Goal: Task Accomplishment & Management: Use online tool/utility

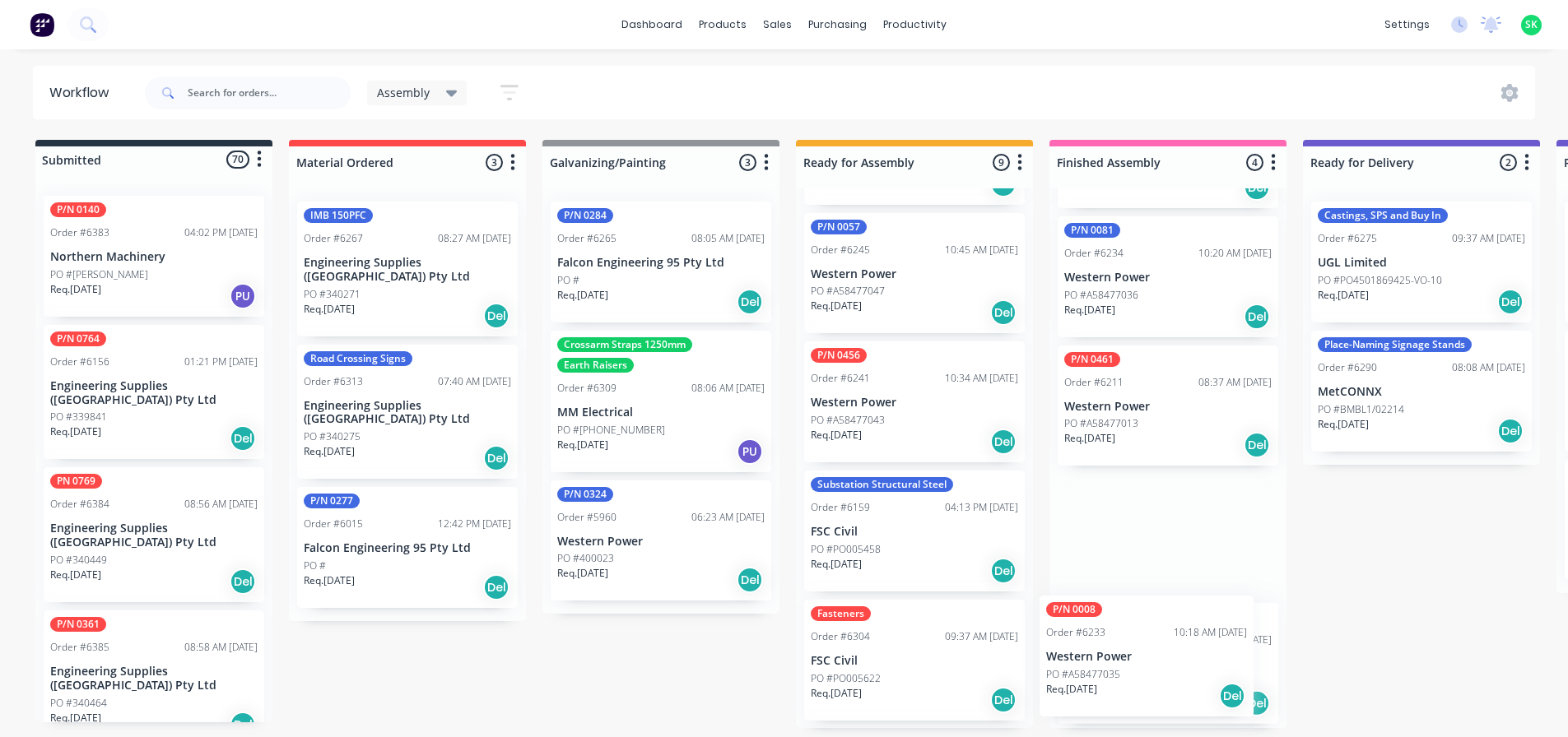
scroll to position [119, 0]
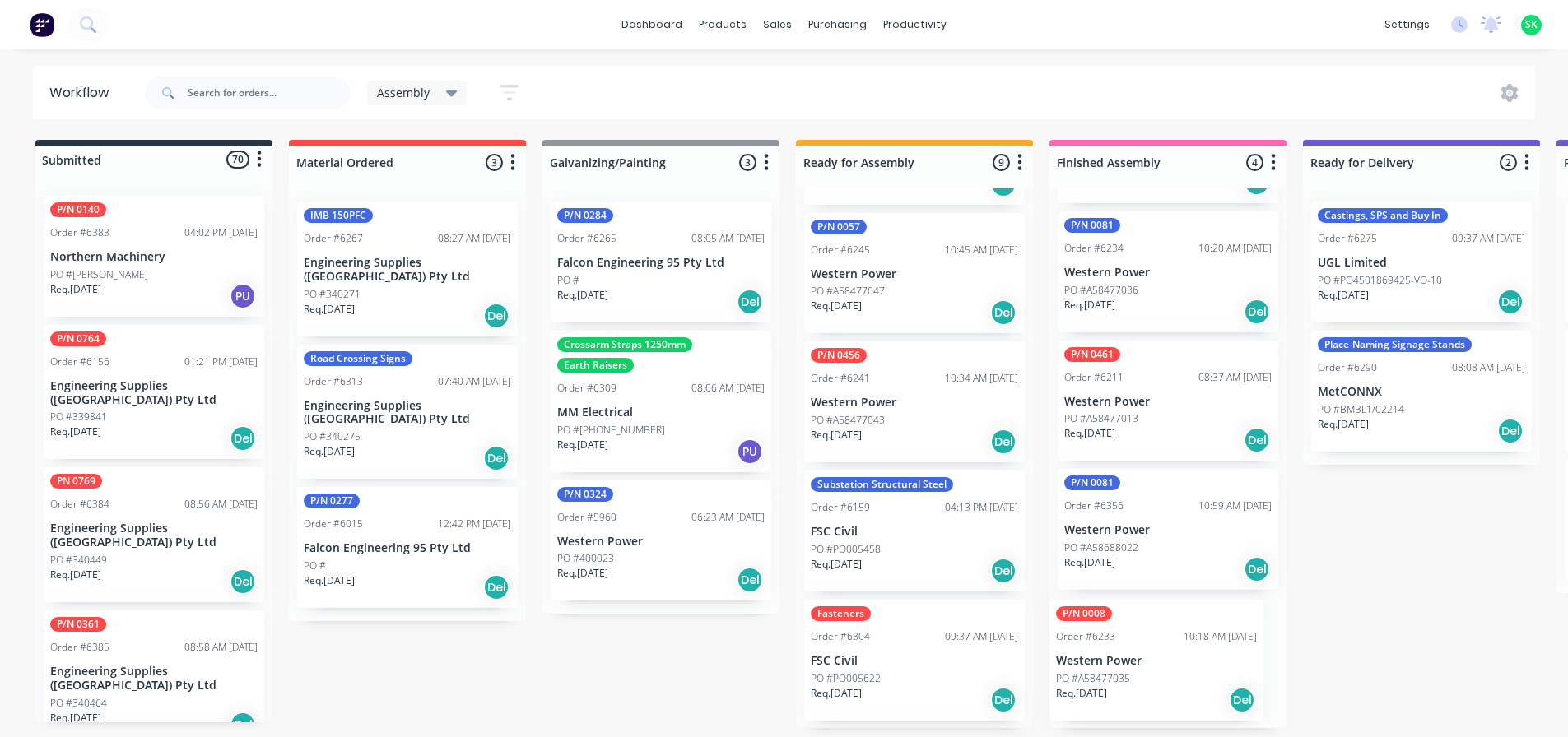
drag, startPoint x: 875, startPoint y: 536, endPoint x: 1126, endPoint y: 669, distance: 284.1
click at [1126, 669] on div "Submitted 70 Status colour #273444 hex #273444 Save Cancel Summaries Total orde…" at bounding box center [1480, 434] width 2985 height 589
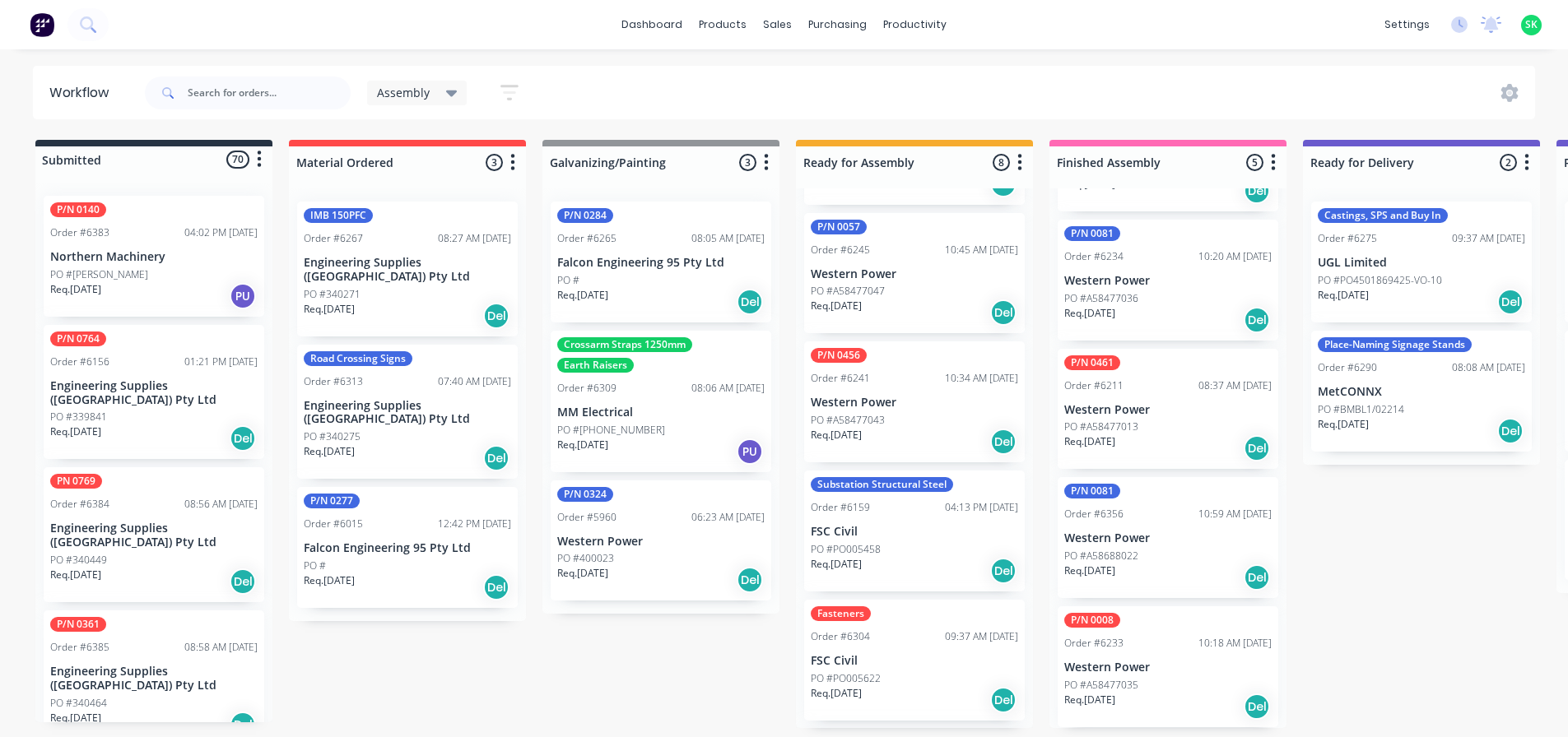
click at [1119, 647] on div "Order #6233" at bounding box center [1095, 644] width 60 height 15
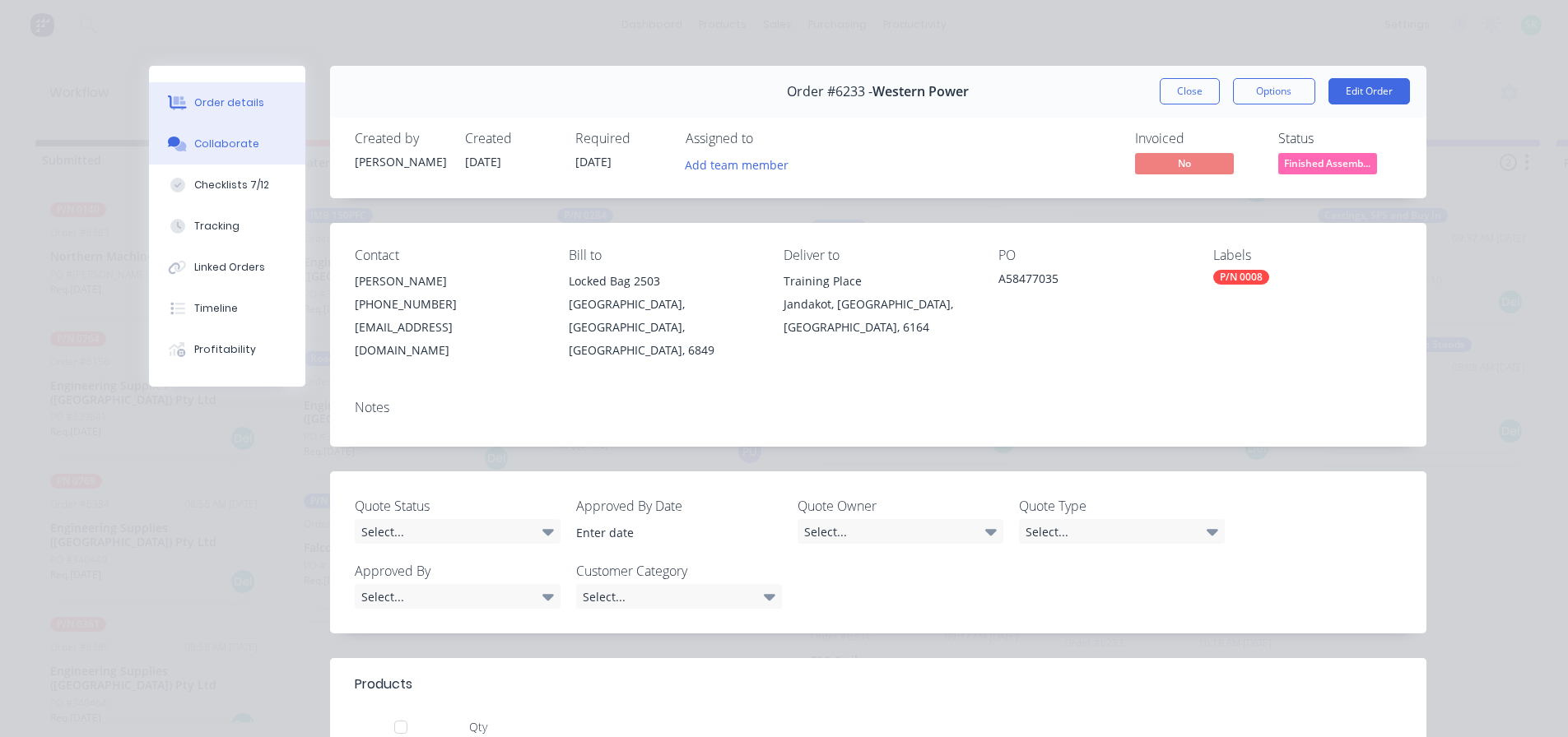
click at [234, 140] on div "Collaborate" at bounding box center [227, 144] width 65 height 15
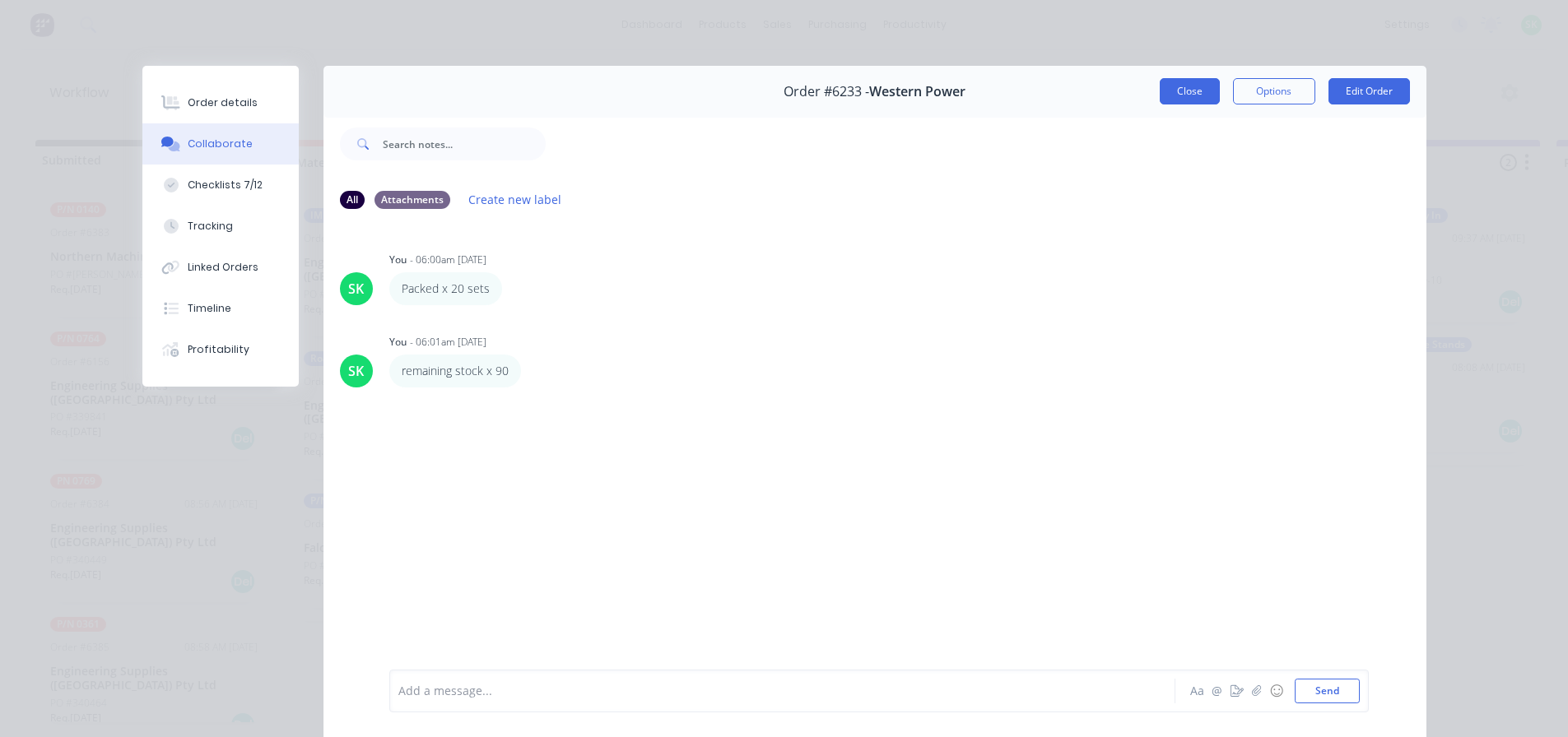
click at [1184, 94] on button "Close" at bounding box center [1190, 91] width 60 height 26
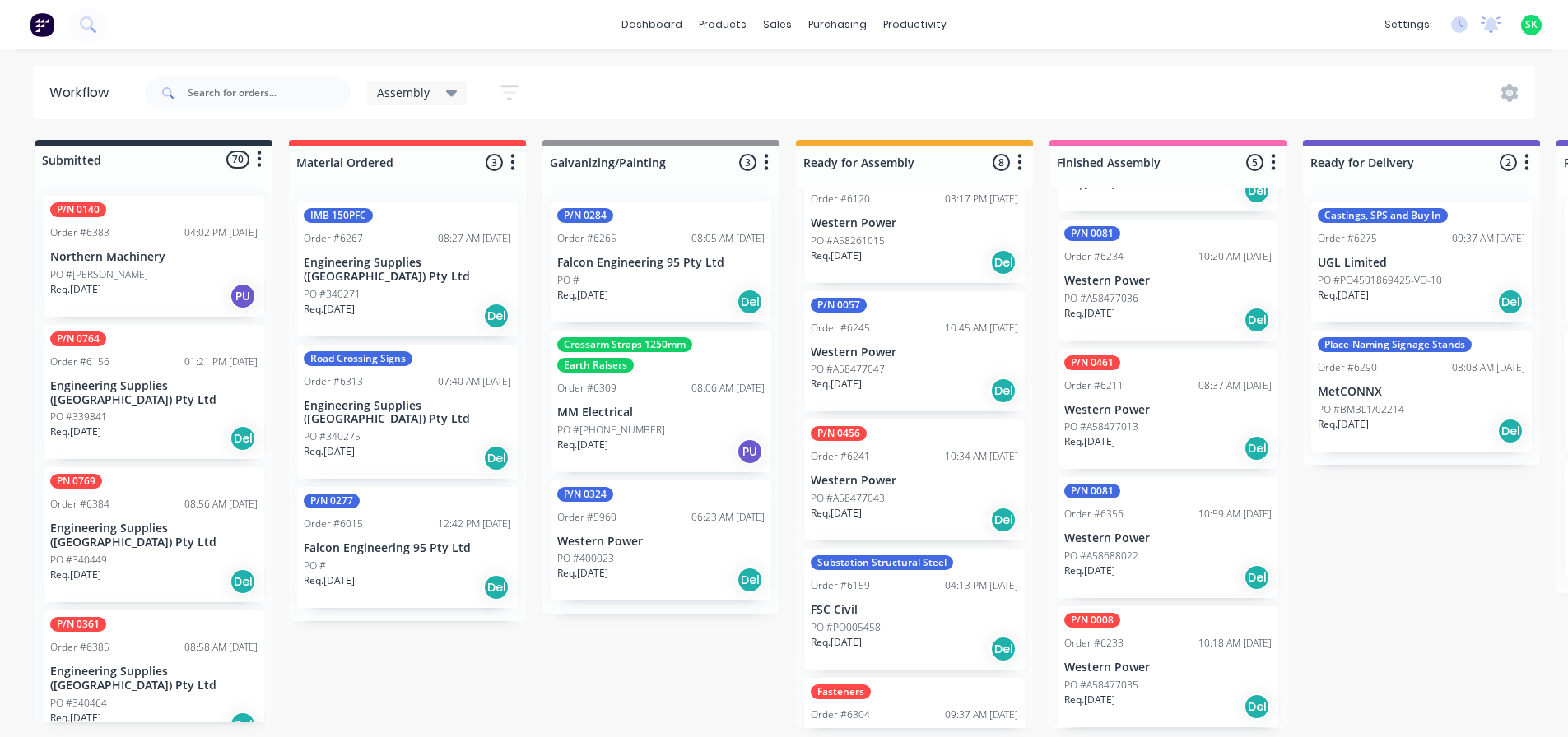
scroll to position [4, 0]
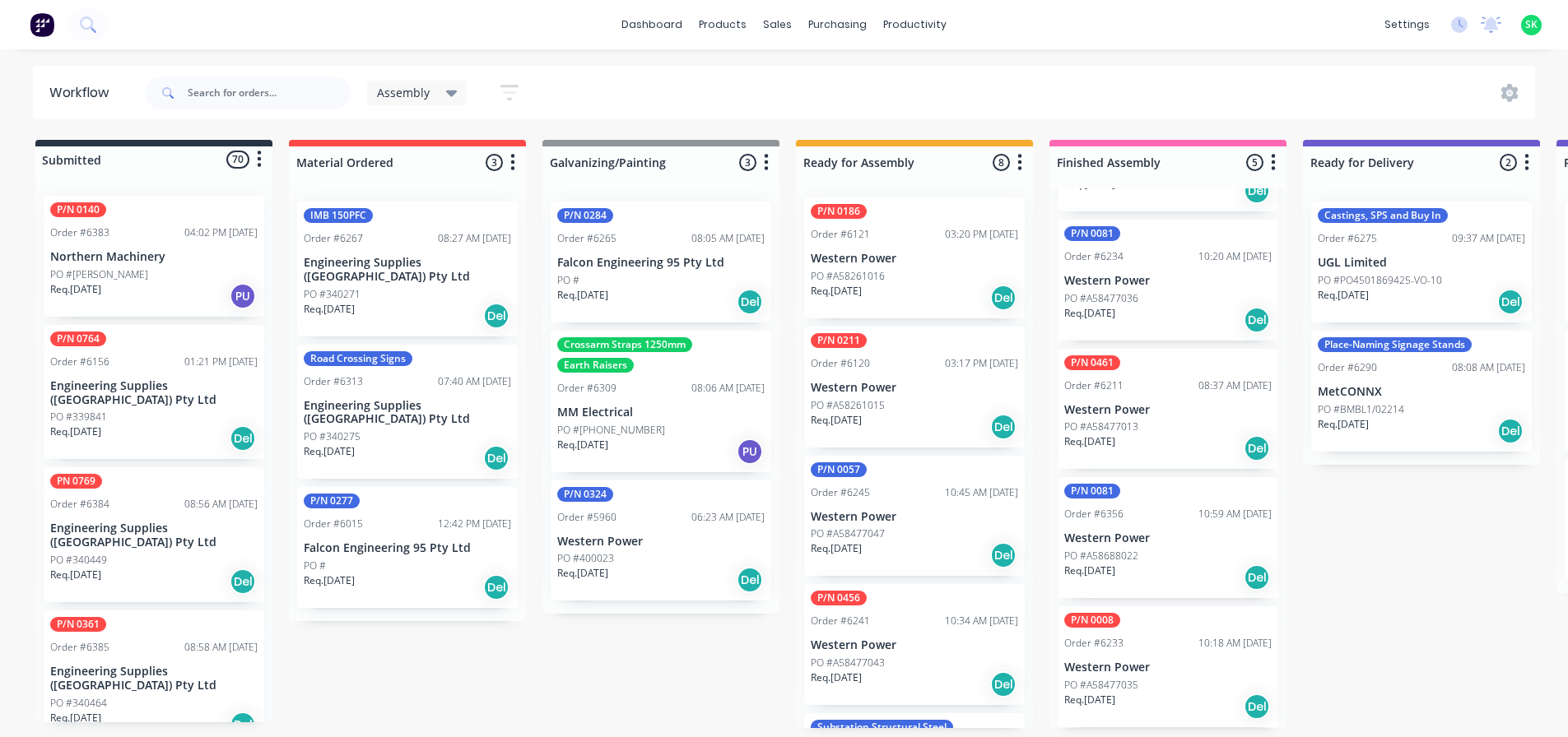
click at [874, 516] on p "Western Power" at bounding box center [915, 517] width 207 height 14
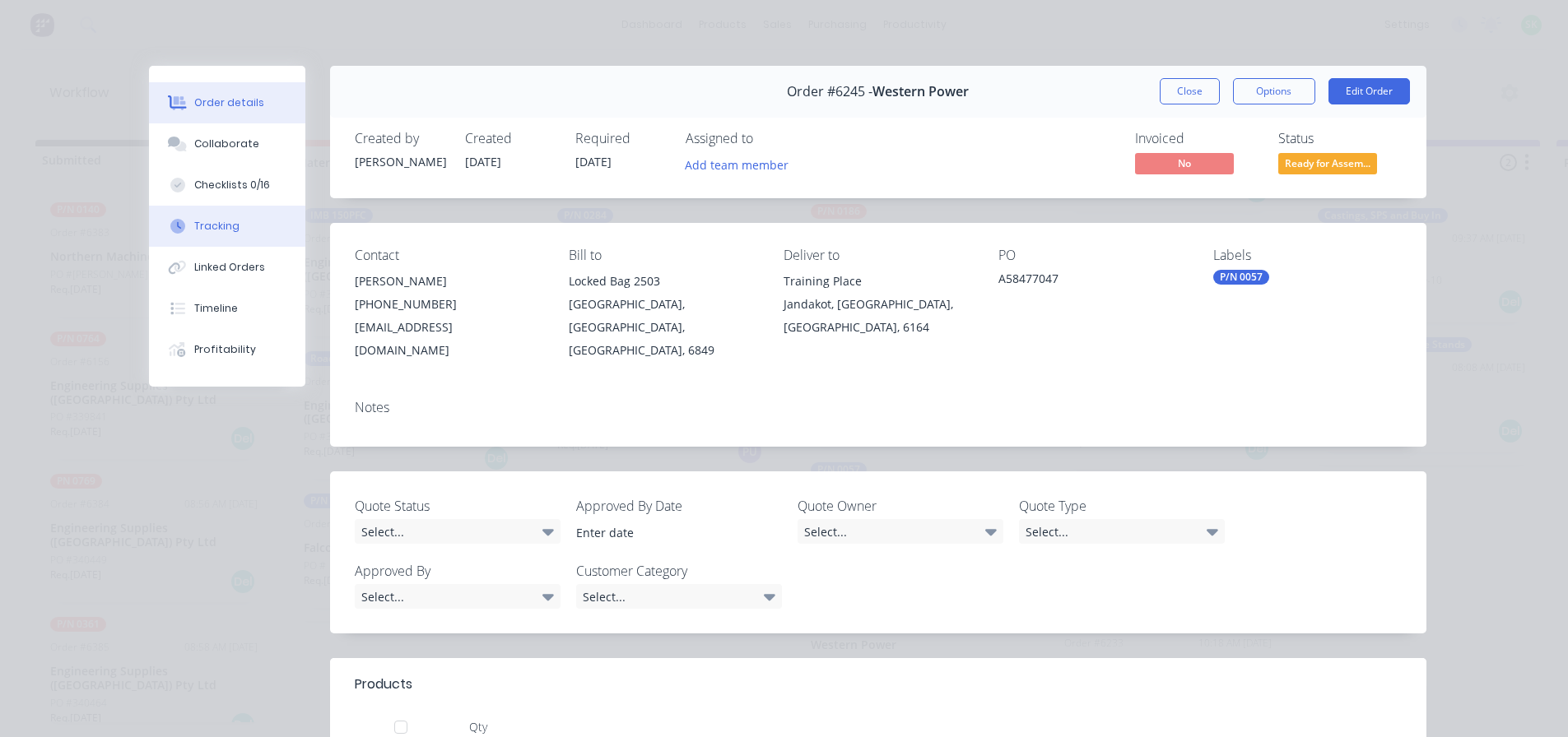
click at [275, 219] on button "Tracking" at bounding box center [228, 227] width 157 height 41
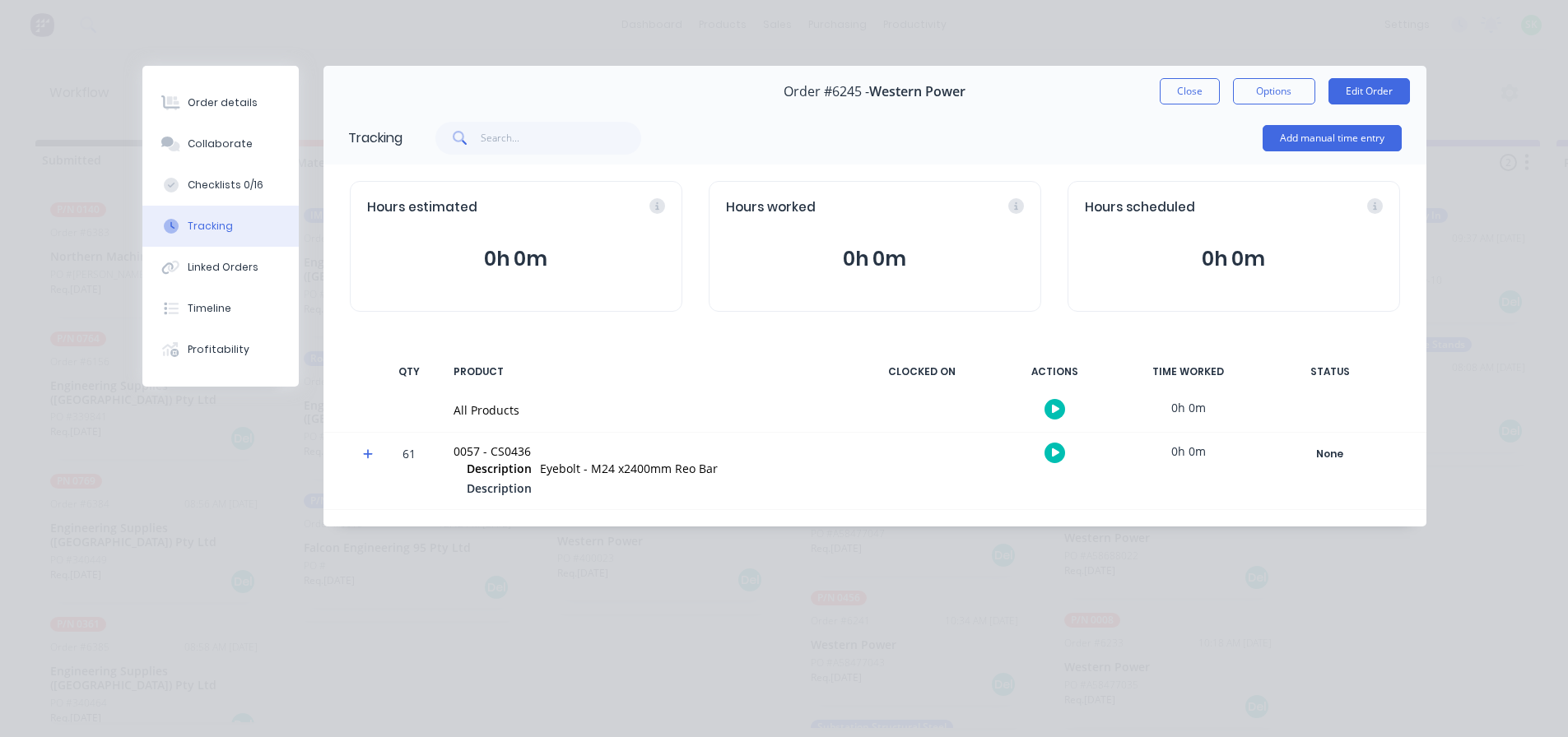
click at [1057, 415] on button "button" at bounding box center [1055, 410] width 21 height 21
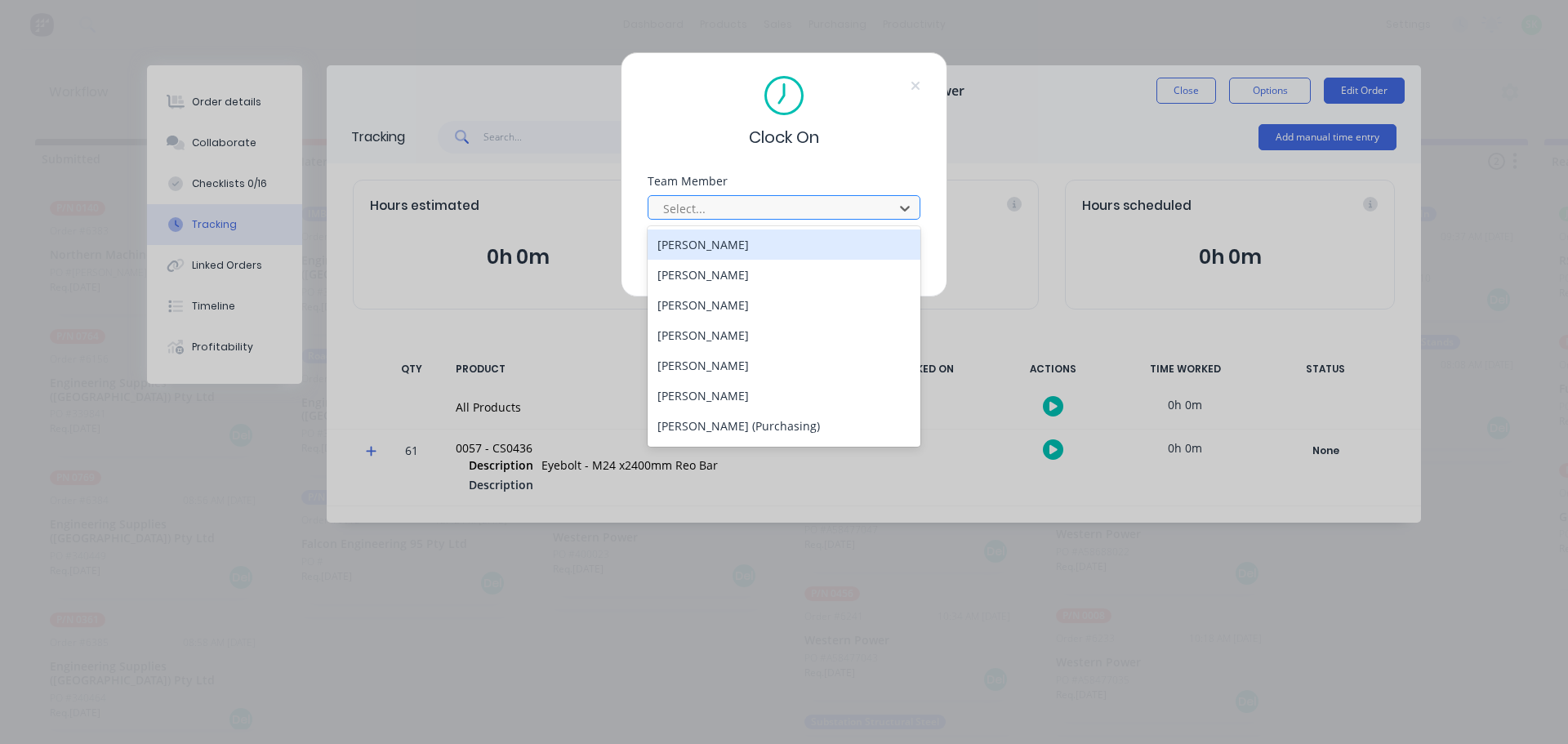
click at [800, 209] on div at bounding box center [774, 208] width 224 height 20
type input "st"
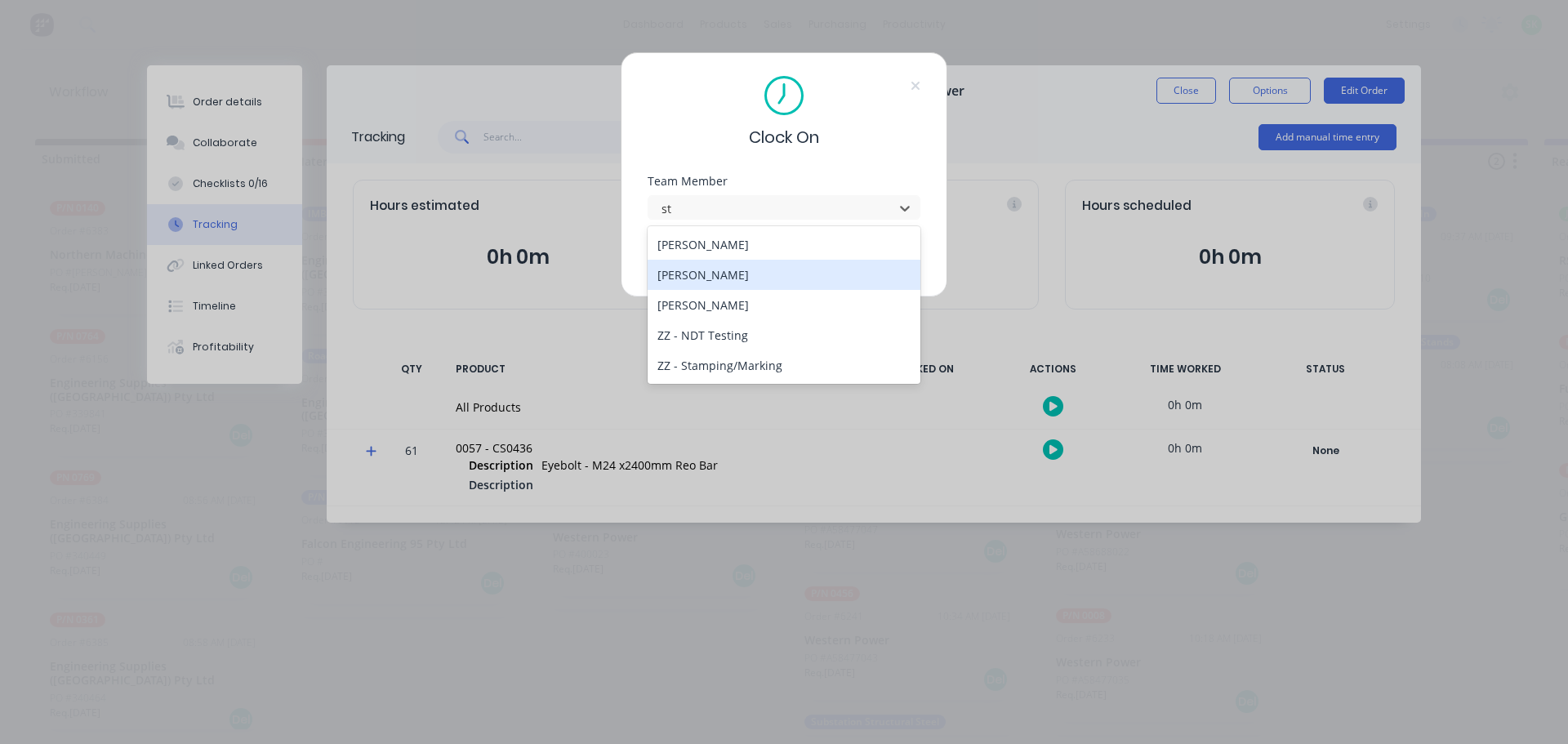
click at [744, 276] on div "[PERSON_NAME]" at bounding box center [784, 275] width 273 height 31
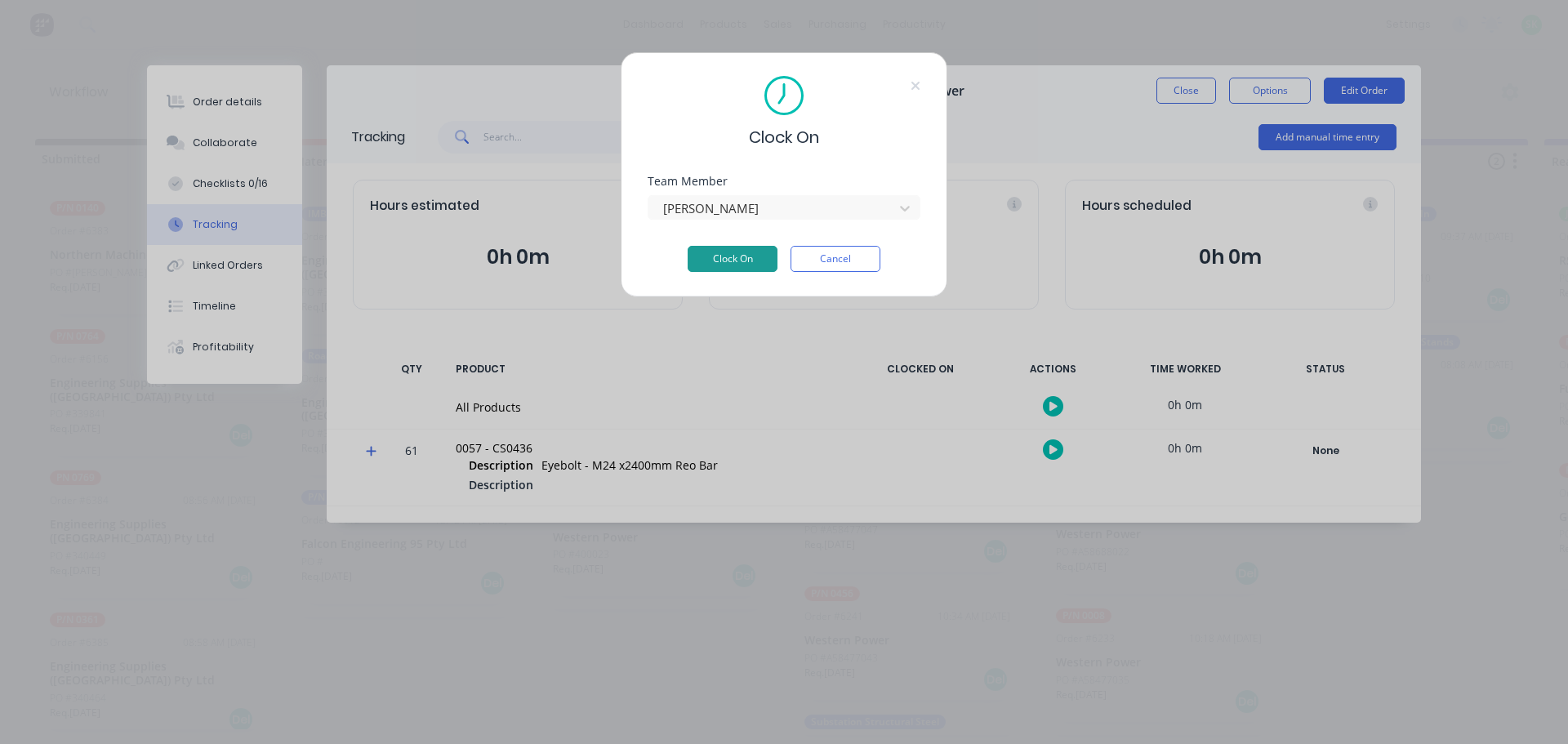
click at [727, 264] on button "Clock On" at bounding box center [732, 259] width 90 height 26
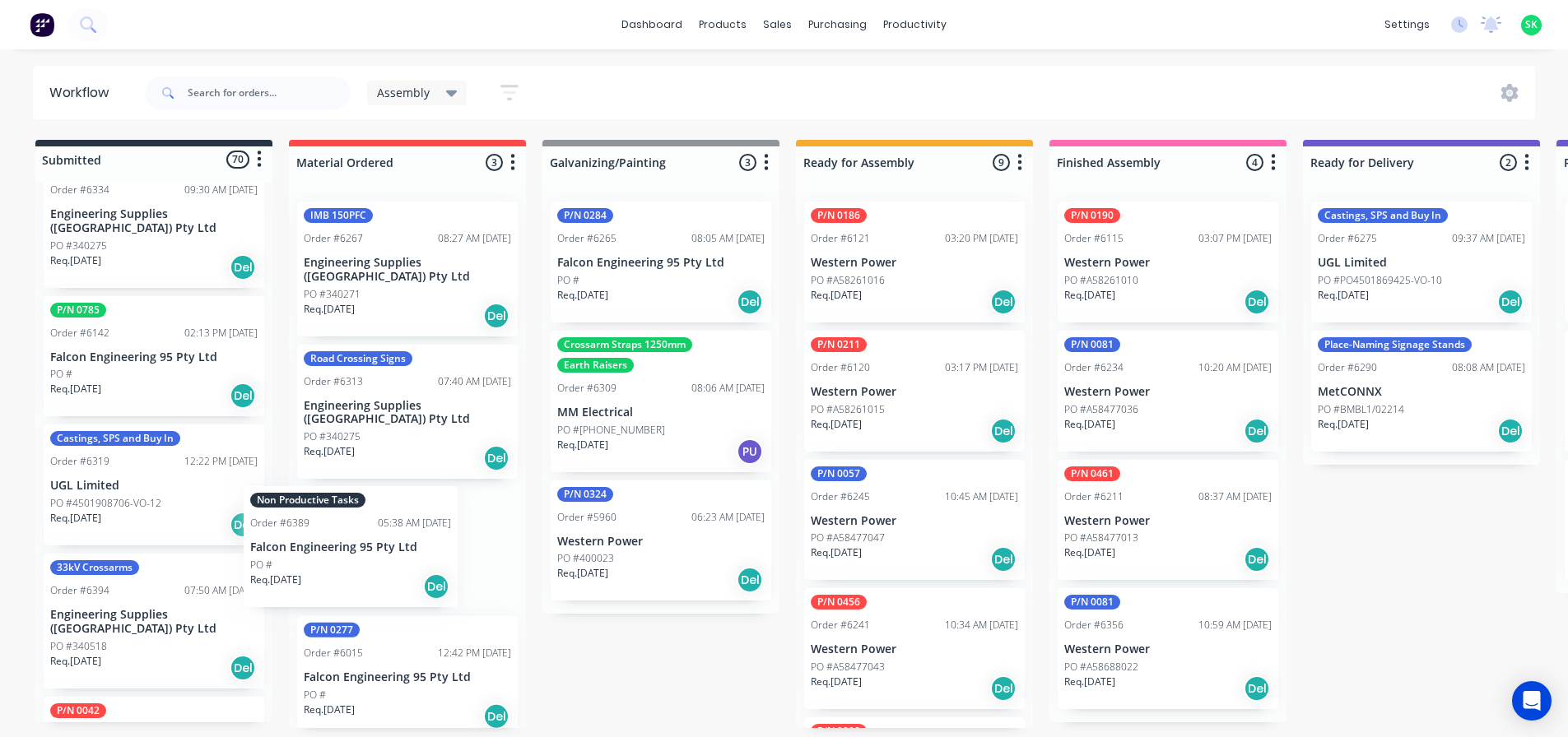
scroll to position [4, 0]
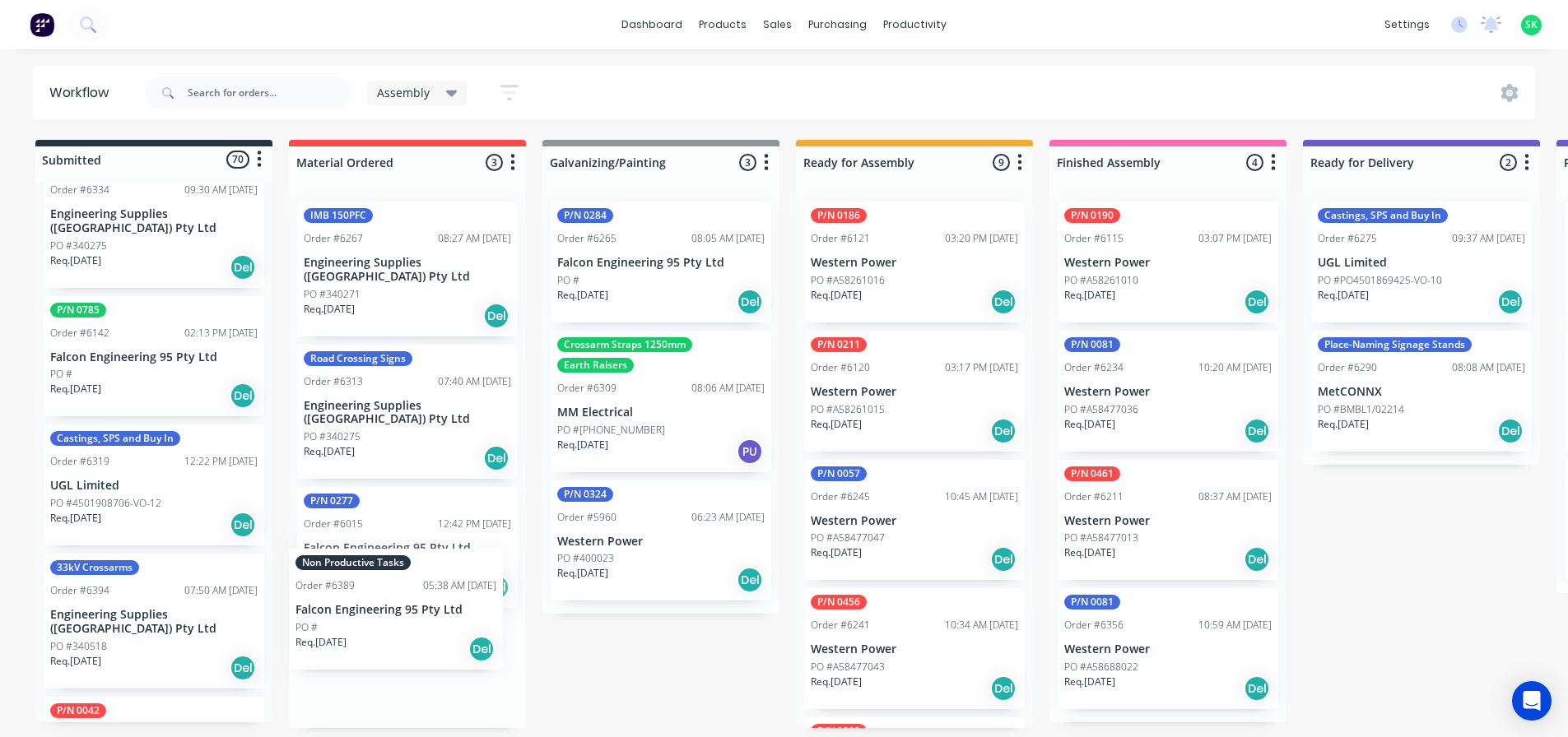
drag, startPoint x: 164, startPoint y: 422, endPoint x: 415, endPoint y: 601, distance: 308.3
click at [415, 601] on div "Submitted 70 Status colour #273444 hex #273444 Save Cancel Summaries Total orde…" at bounding box center [1480, 434] width 2985 height 589
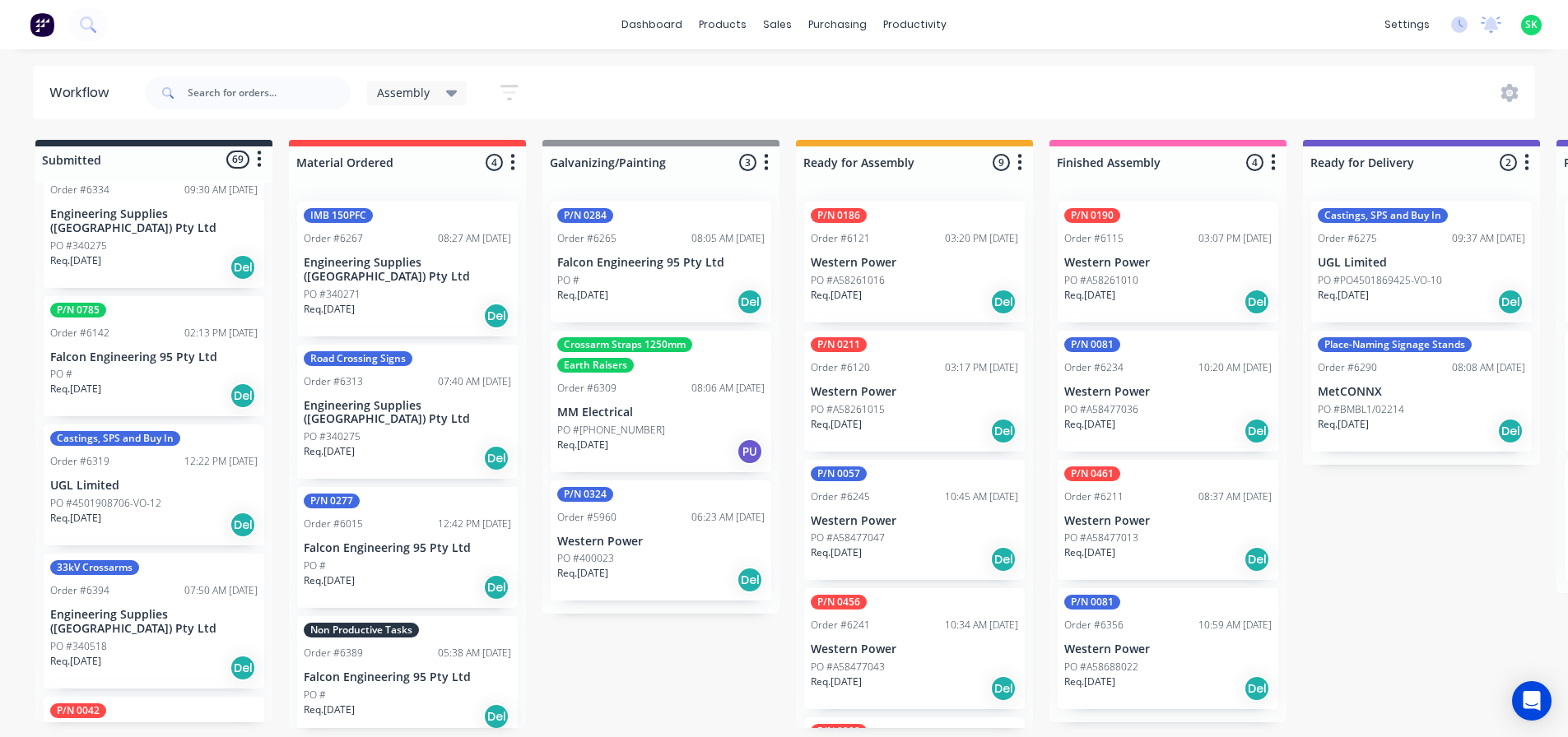
click at [397, 671] on p "Falcon Engineering 95 Pty Ltd" at bounding box center [408, 677] width 207 height 14
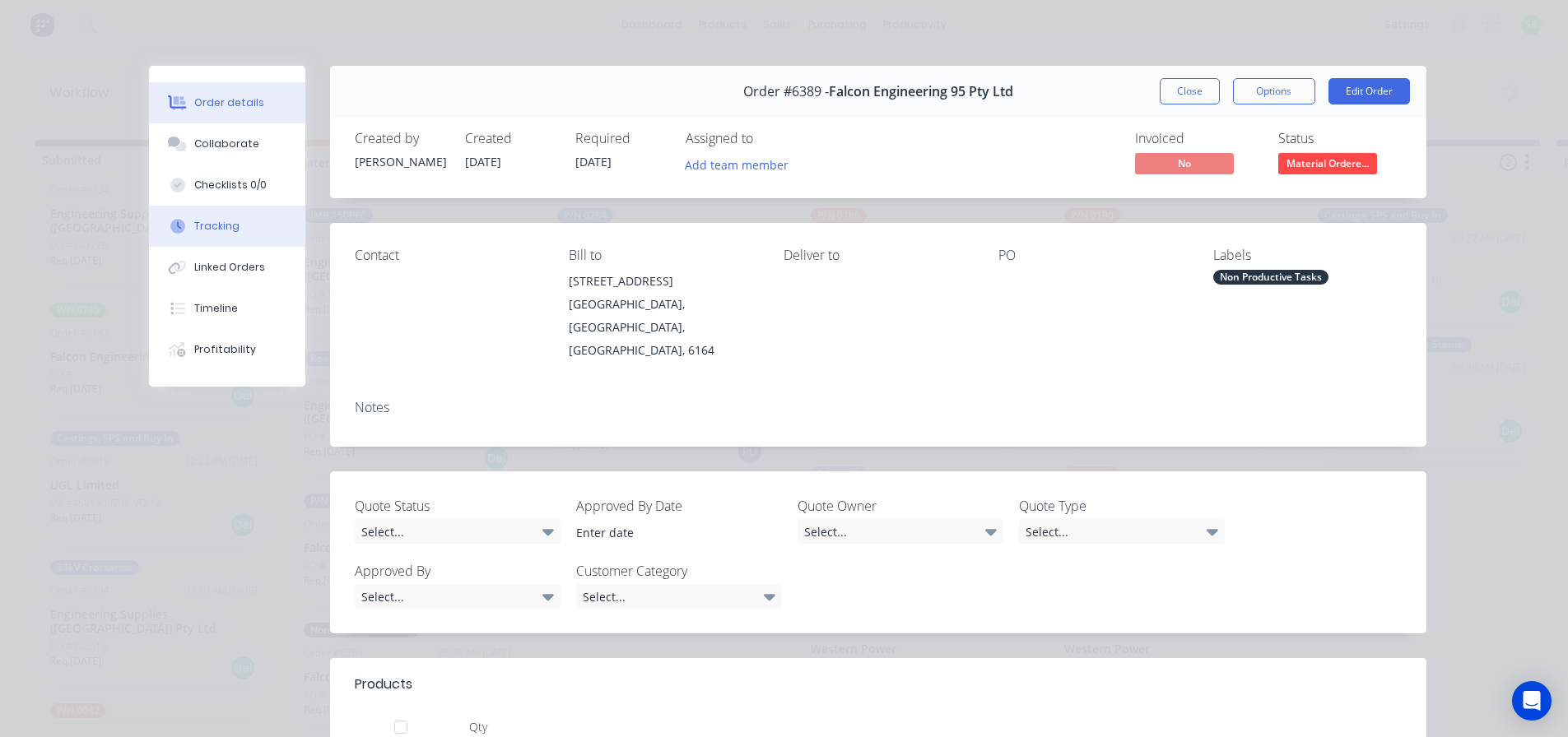
click at [244, 231] on button "Tracking" at bounding box center [228, 227] width 157 height 41
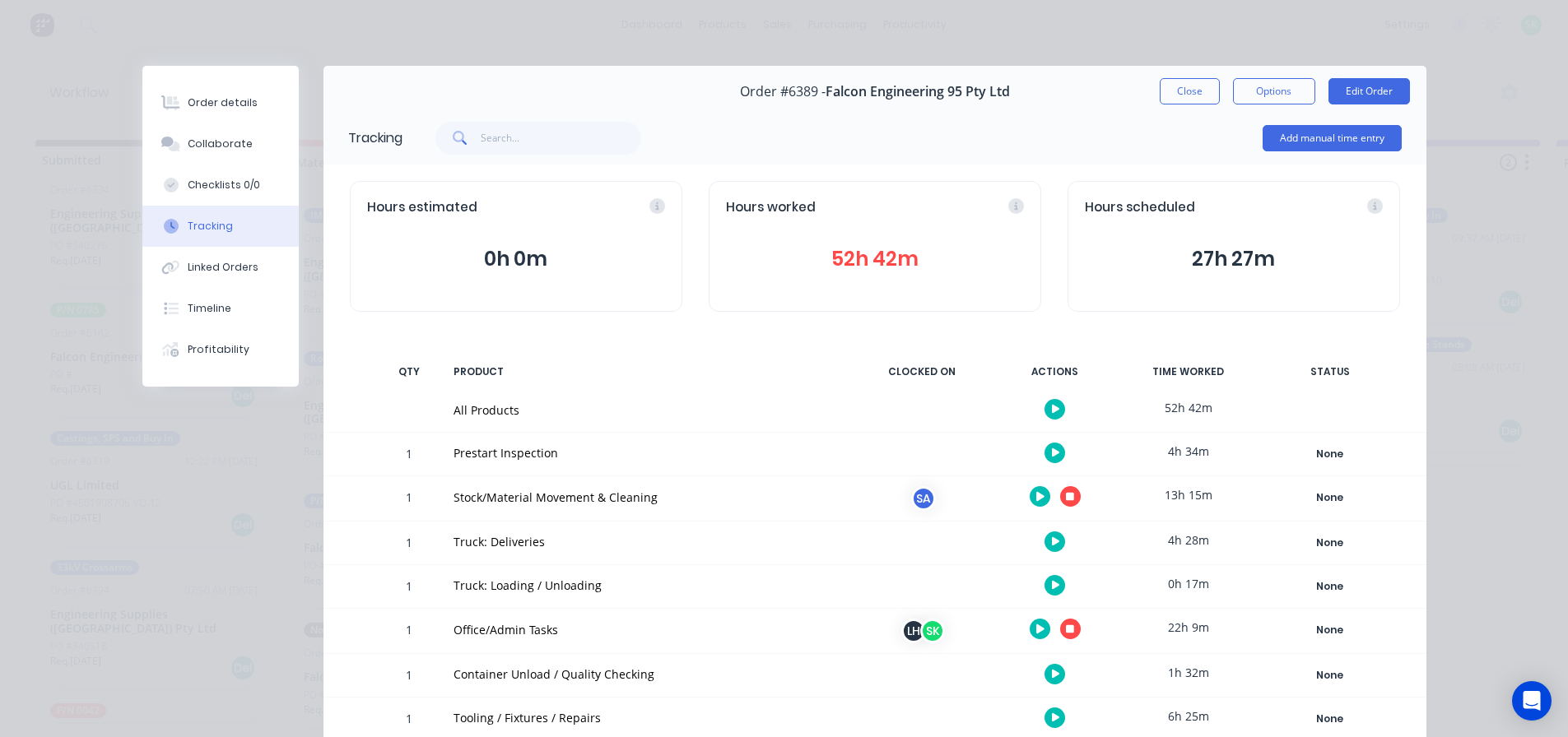
click at [1067, 625] on icon "button" at bounding box center [1070, 629] width 8 height 8
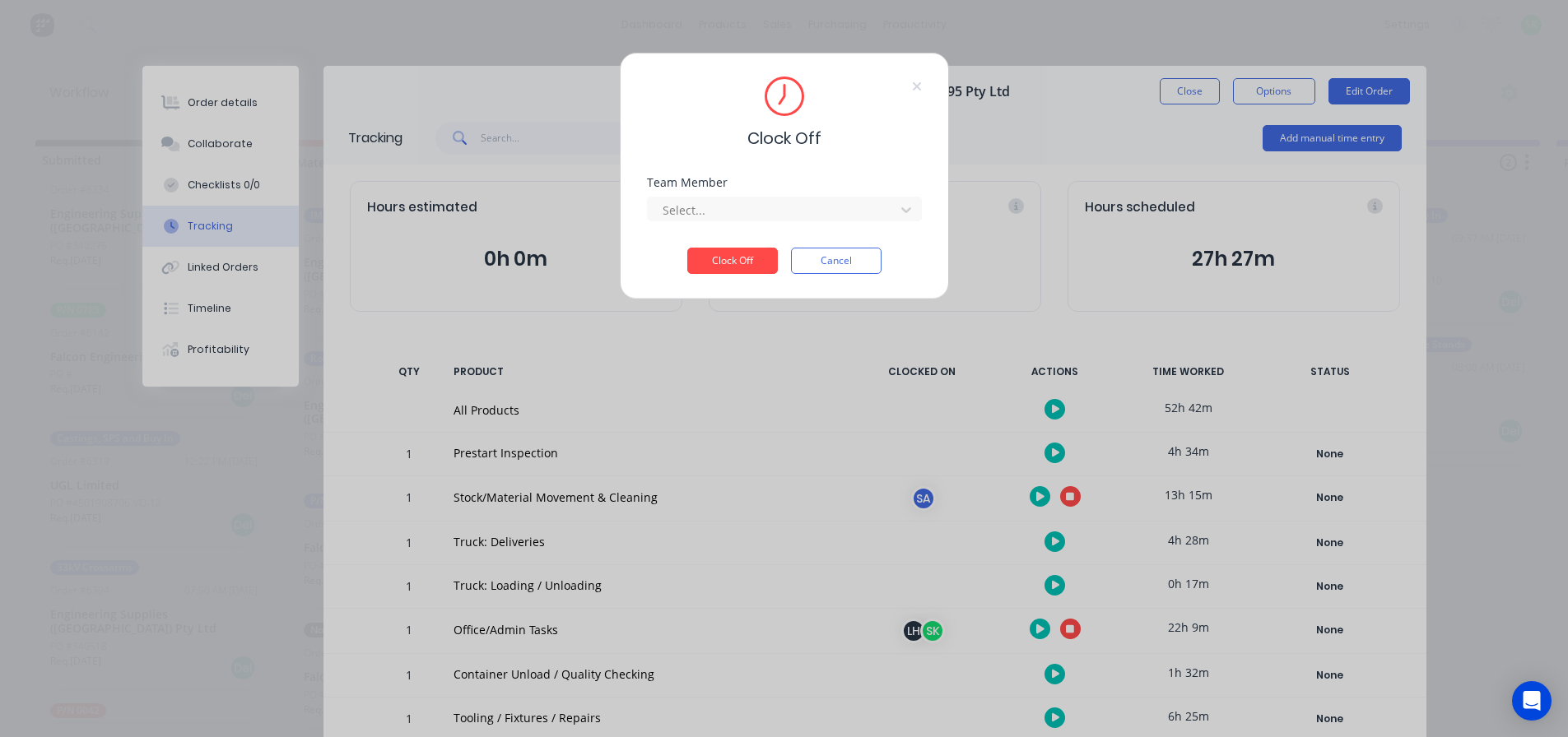
scroll to position [0, 0]
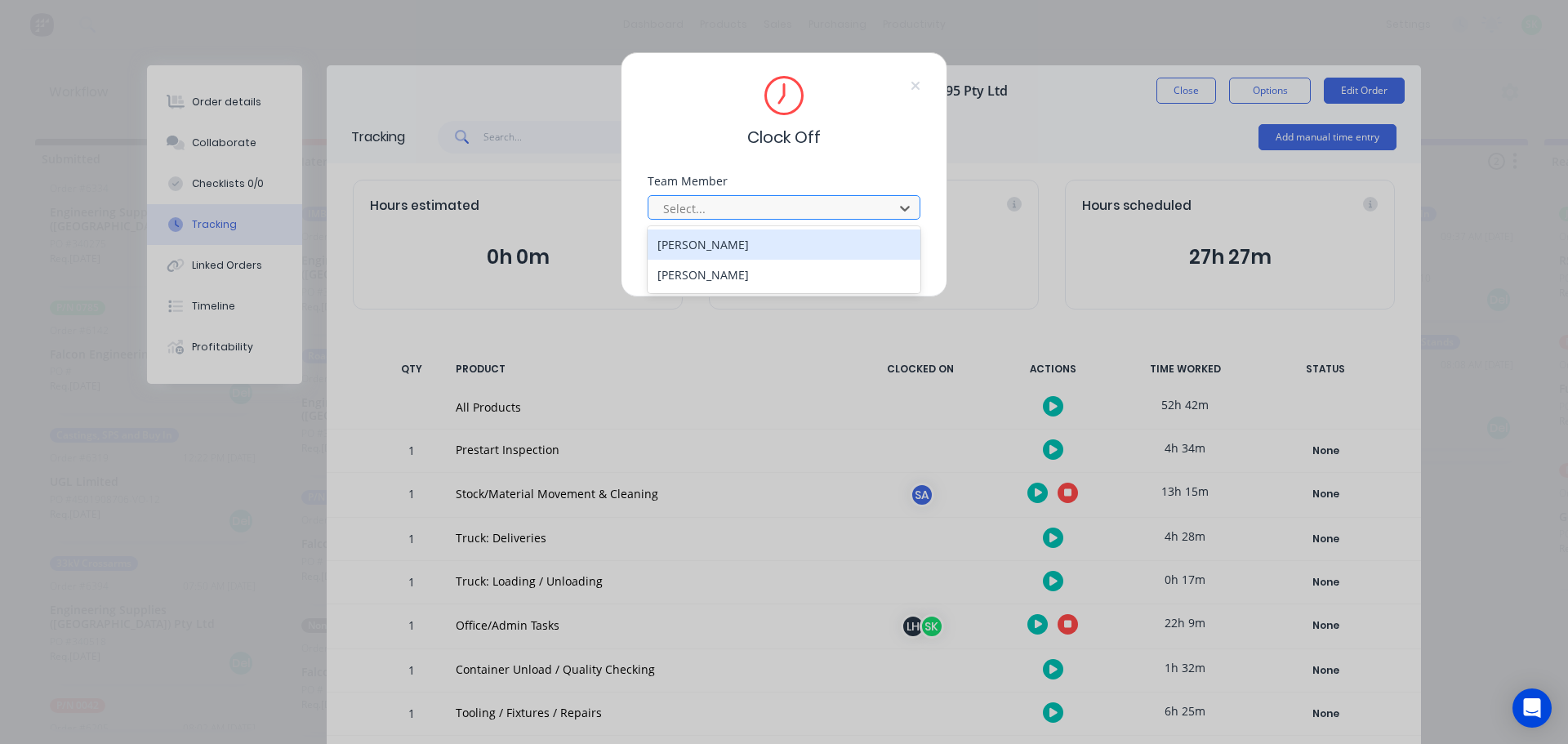
click at [806, 205] on div at bounding box center [774, 208] width 224 height 20
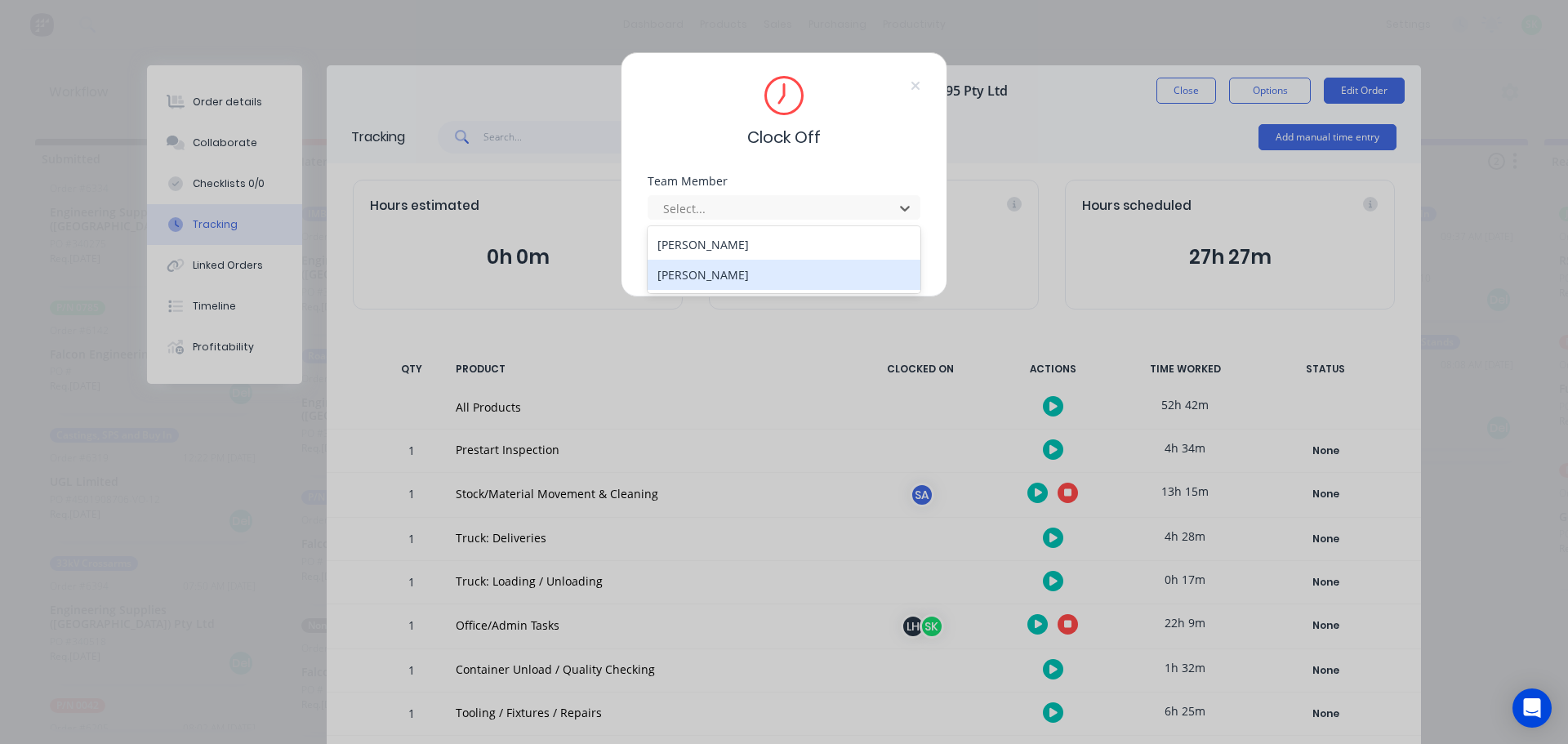
click at [718, 277] on div "[PERSON_NAME]" at bounding box center [784, 275] width 273 height 31
click at [720, 260] on button "Clock Off" at bounding box center [732, 259] width 90 height 26
